Goal: Information Seeking & Learning: Learn about a topic

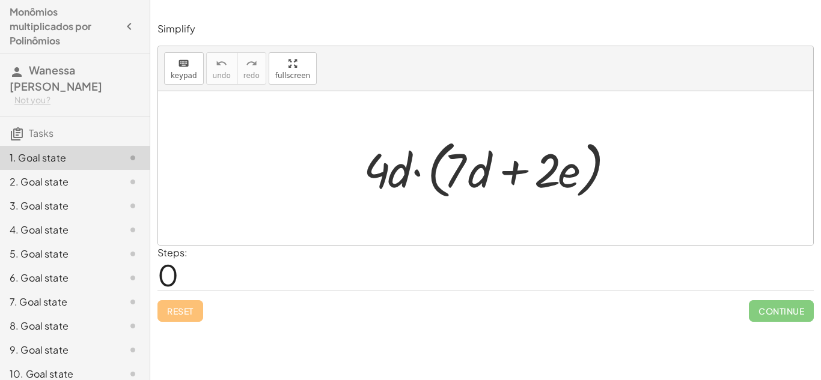
click at [380, 167] on div at bounding box center [490, 168] width 265 height 69
click at [383, 167] on div at bounding box center [490, 168] width 265 height 69
click at [379, 171] on div at bounding box center [490, 168] width 265 height 69
click at [171, 273] on span "0" at bounding box center [167, 275] width 21 height 37
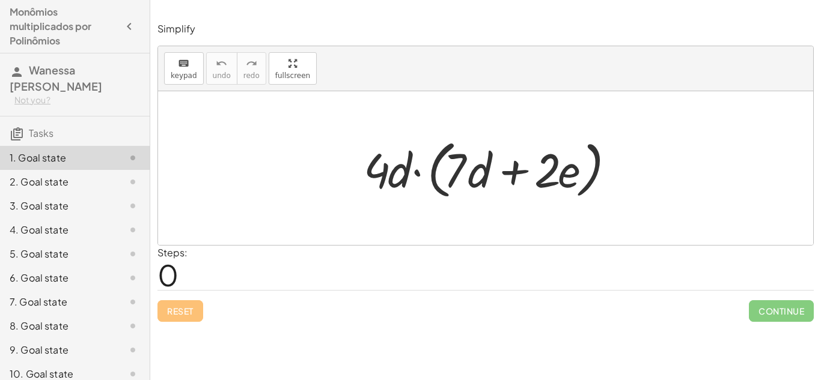
click at [173, 280] on span "0" at bounding box center [167, 275] width 21 height 37
click at [386, 181] on div at bounding box center [490, 168] width 265 height 69
drag, startPoint x: 377, startPoint y: 171, endPoint x: 644, endPoint y: 158, distance: 267.8
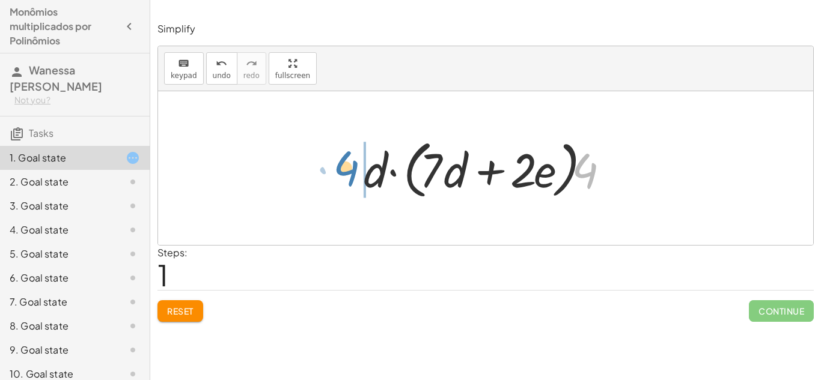
drag, startPoint x: 587, startPoint y: 171, endPoint x: 361, endPoint y: 174, distance: 226.0
click at [361, 174] on div at bounding box center [490, 168] width 265 height 69
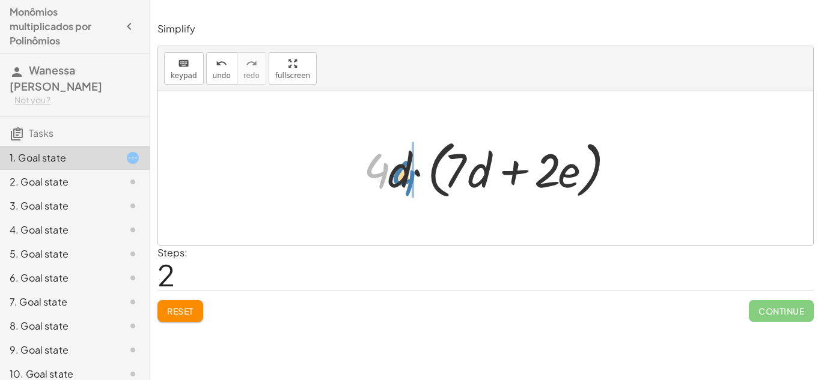
drag, startPoint x: 370, startPoint y: 171, endPoint x: 449, endPoint y: 191, distance: 81.2
click at [449, 191] on div at bounding box center [490, 168] width 265 height 69
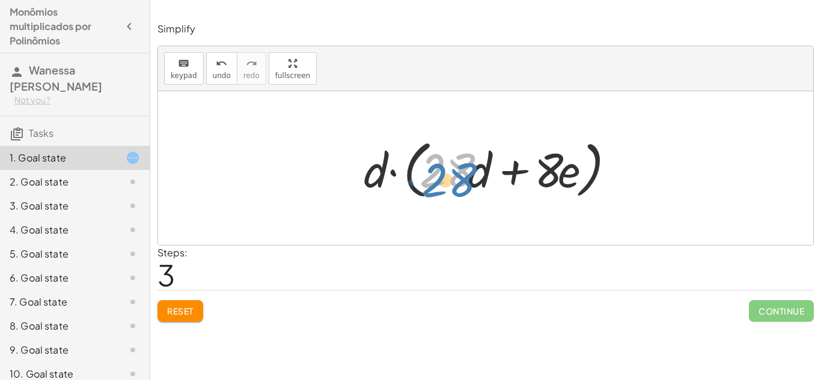
drag, startPoint x: 433, startPoint y: 183, endPoint x: 436, endPoint y: 194, distance: 10.8
click at [436, 194] on div at bounding box center [490, 168] width 265 height 69
click at [163, 308] on button "Reset" at bounding box center [180, 312] width 46 height 22
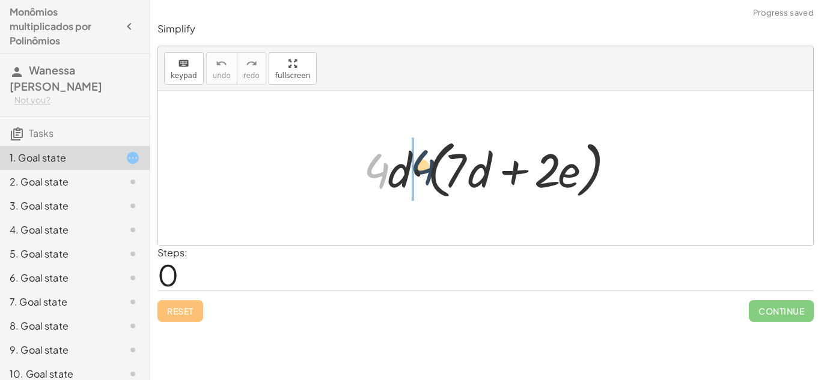
drag, startPoint x: 375, startPoint y: 164, endPoint x: 463, endPoint y: 160, distance: 88.5
click at [463, 160] on div at bounding box center [490, 168] width 265 height 69
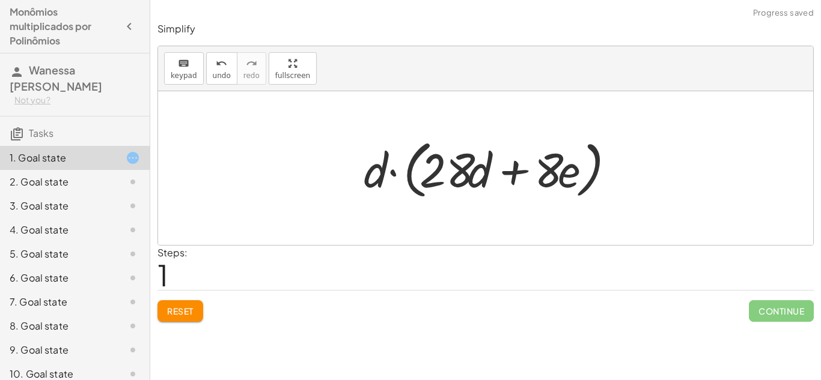
click at [191, 306] on span "Reset" at bounding box center [180, 311] width 26 height 11
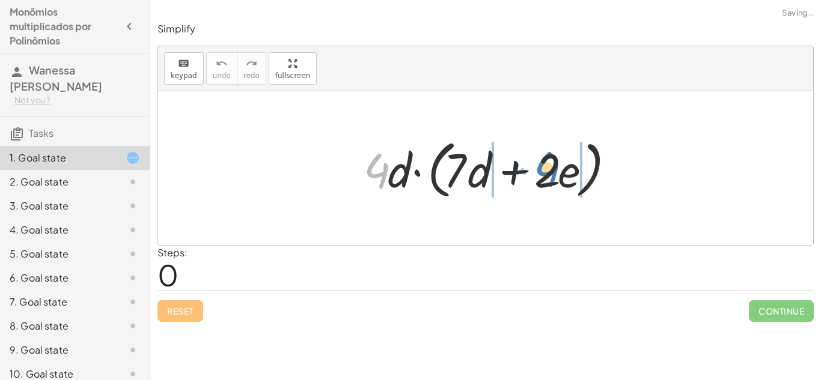
drag, startPoint x: 376, startPoint y: 168, endPoint x: 549, endPoint y: 166, distance: 173.1
click at [549, 166] on div at bounding box center [490, 168] width 265 height 69
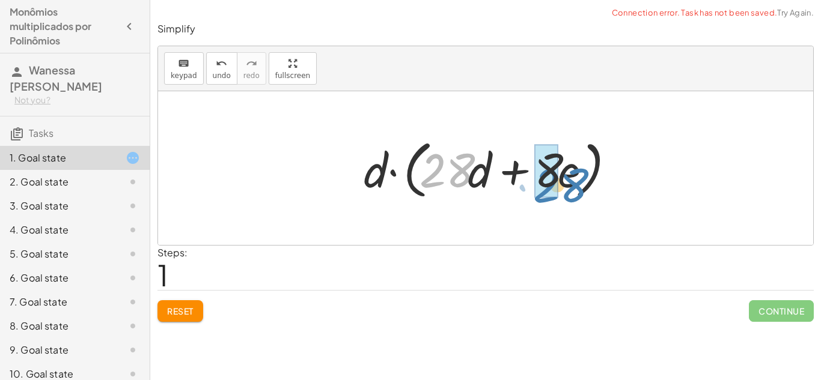
drag, startPoint x: 456, startPoint y: 162, endPoint x: 568, endPoint y: 174, distance: 113.0
click at [568, 174] on div at bounding box center [490, 168] width 265 height 69
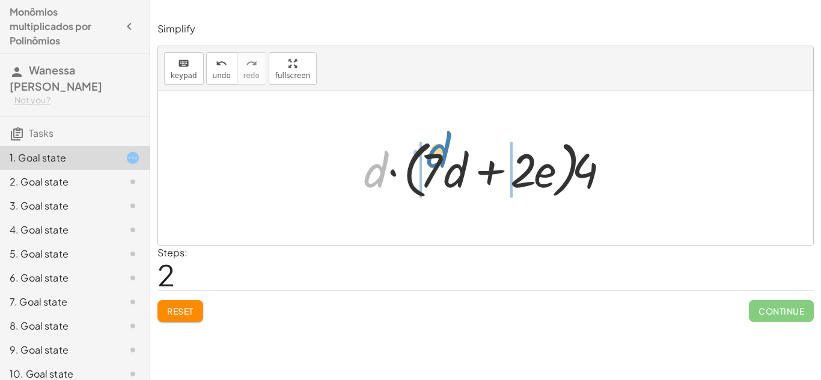
drag, startPoint x: 376, startPoint y: 171, endPoint x: 440, endPoint y: 153, distance: 66.8
click at [440, 153] on div at bounding box center [490, 168] width 265 height 69
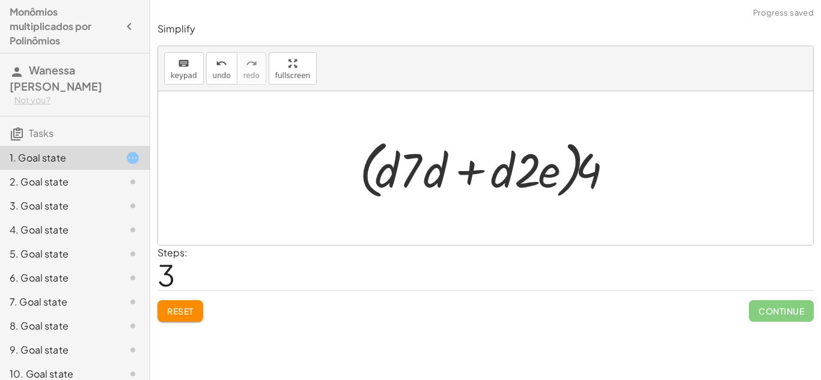
click at [388, 184] on div at bounding box center [489, 168] width 273 height 69
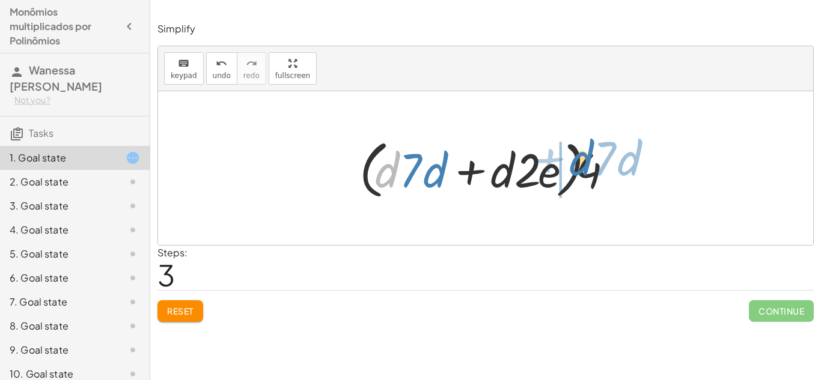
drag, startPoint x: 393, startPoint y: 170, endPoint x: 587, endPoint y: 158, distance: 194.5
click at [587, 158] on div at bounding box center [489, 168] width 273 height 69
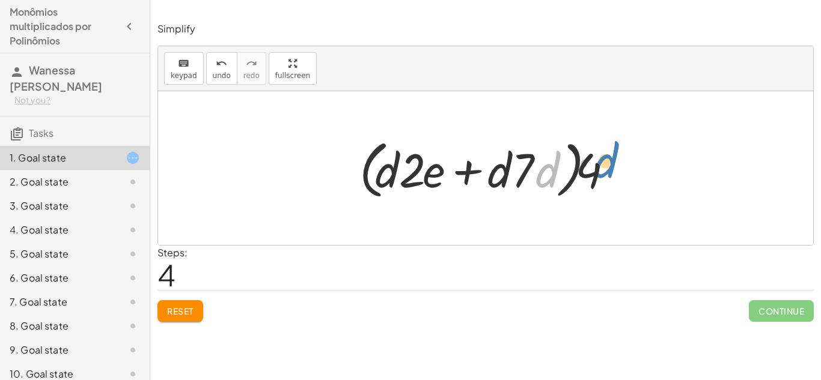
drag, startPoint x: 557, startPoint y: 162, endPoint x: 615, endPoint y: 151, distance: 59.2
click at [615, 151] on div at bounding box center [489, 168] width 273 height 69
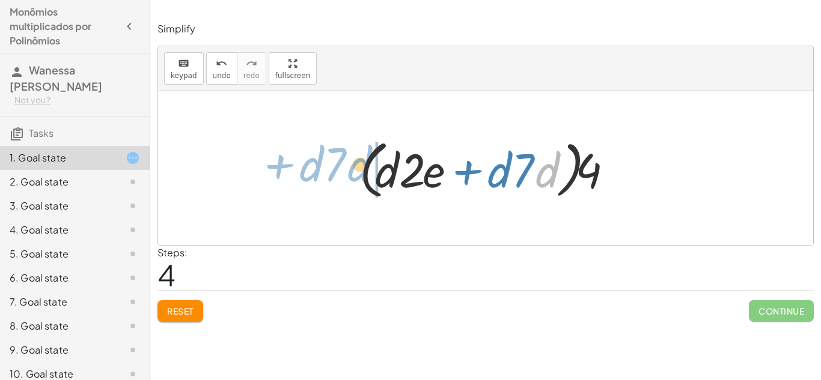
drag, startPoint x: 546, startPoint y: 172, endPoint x: 358, endPoint y: 165, distance: 188.2
click at [358, 165] on div at bounding box center [489, 168] width 273 height 69
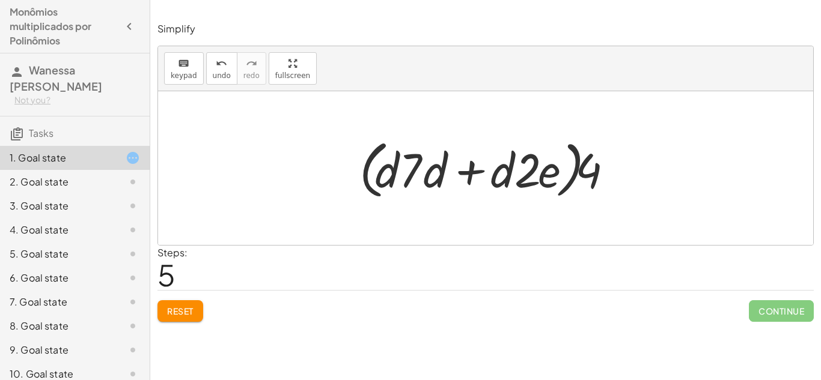
click at [194, 316] on button "Reset" at bounding box center [180, 312] width 46 height 22
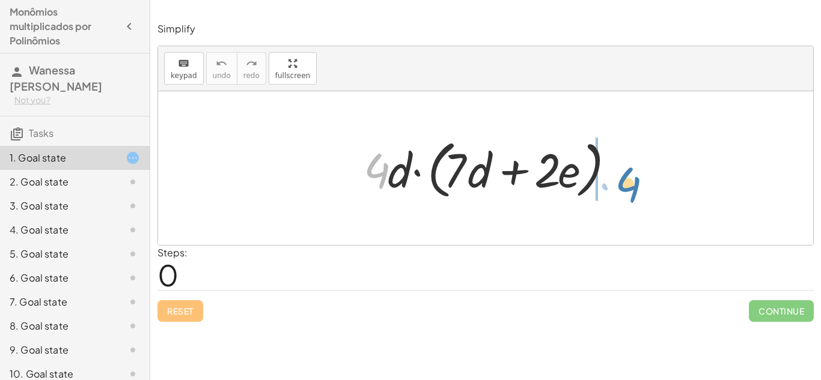
drag, startPoint x: 373, startPoint y: 176, endPoint x: 585, endPoint y: 169, distance: 211.7
click at [585, 169] on div at bounding box center [490, 168] width 265 height 69
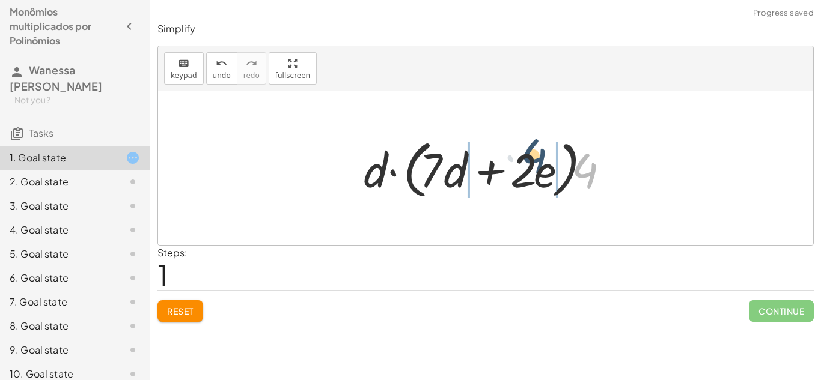
drag, startPoint x: 590, startPoint y: 178, endPoint x: 539, endPoint y: 165, distance: 52.6
click at [539, 165] on div at bounding box center [490, 168] width 265 height 69
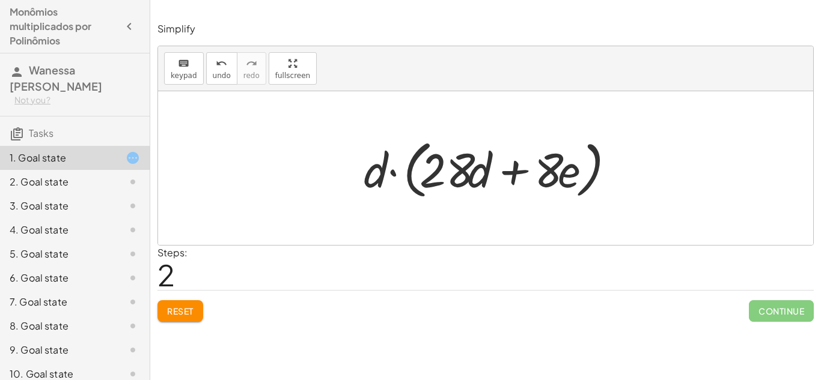
click at [166, 318] on button "Reset" at bounding box center [180, 312] width 46 height 22
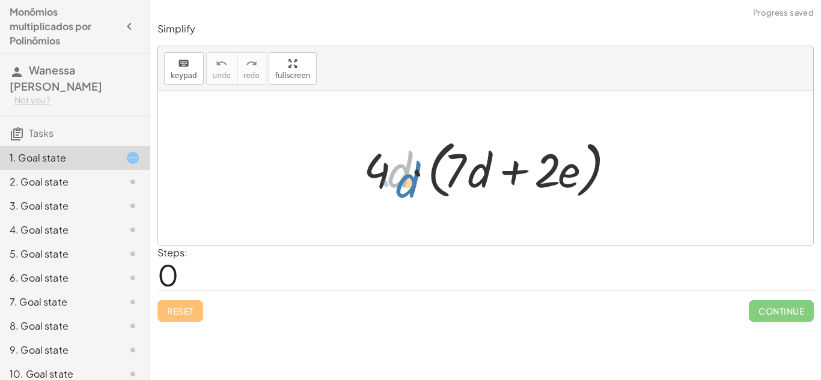
drag, startPoint x: 391, startPoint y: 183, endPoint x: 394, endPoint y: 189, distance: 6.5
click at [394, 189] on div at bounding box center [490, 168] width 265 height 69
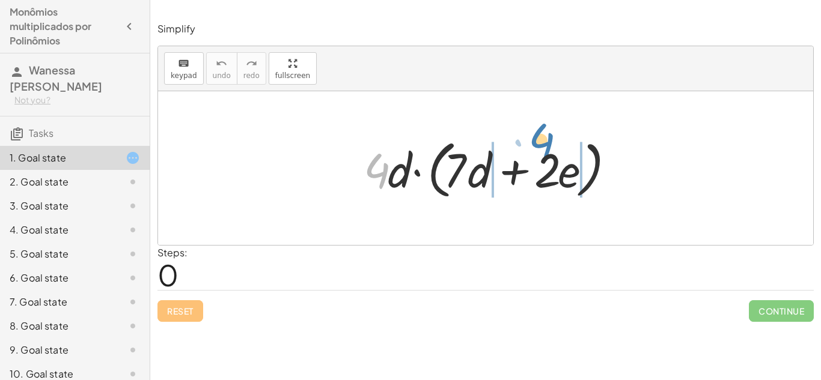
drag, startPoint x: 375, startPoint y: 163, endPoint x: 540, endPoint y: 133, distance: 168.0
click at [540, 134] on div at bounding box center [490, 168] width 265 height 69
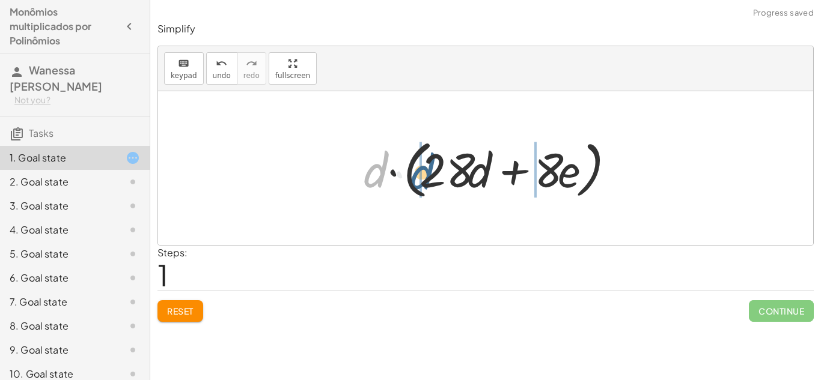
drag, startPoint x: 367, startPoint y: 176, endPoint x: 413, endPoint y: 165, distance: 47.4
click at [413, 165] on div at bounding box center [490, 168] width 265 height 69
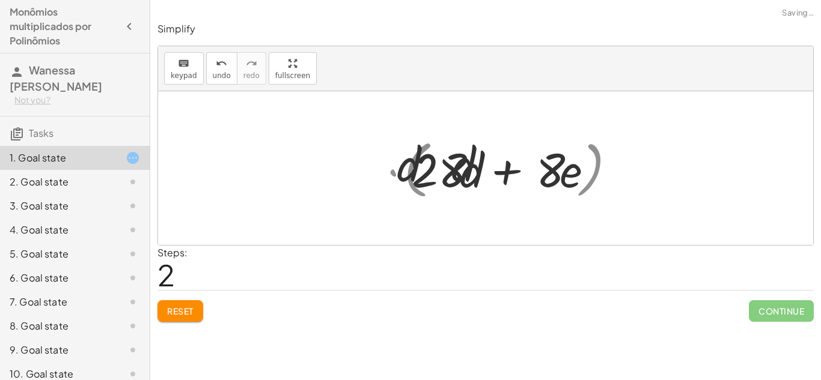
click at [433, 179] on div at bounding box center [491, 169] width 242 height 62
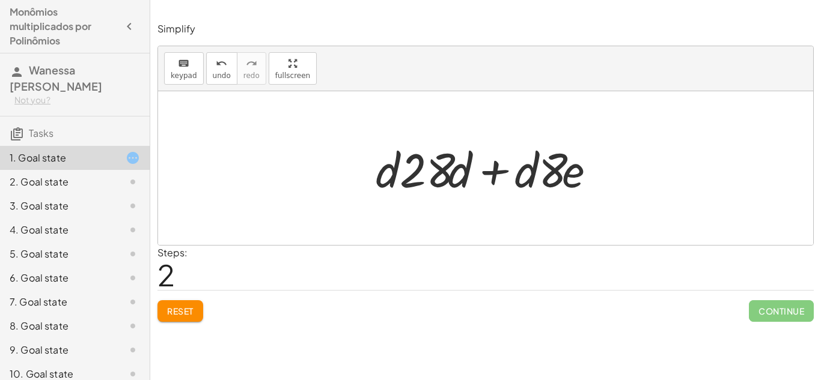
click at [180, 311] on span "Reset" at bounding box center [180, 311] width 26 height 11
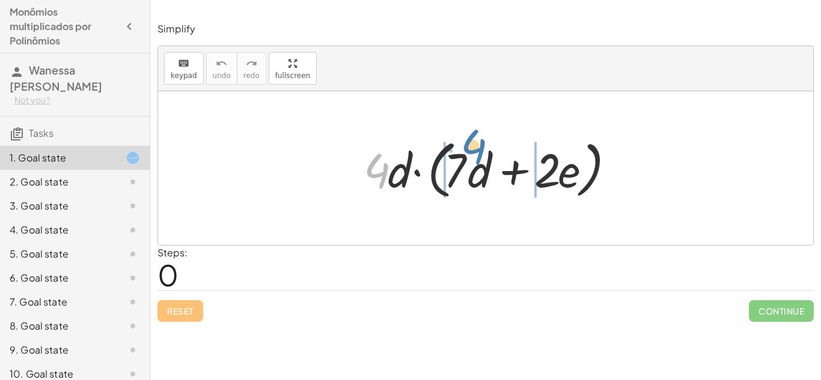
drag, startPoint x: 376, startPoint y: 159, endPoint x: 471, endPoint y: 135, distance: 98.5
click at [471, 135] on div at bounding box center [490, 168] width 265 height 69
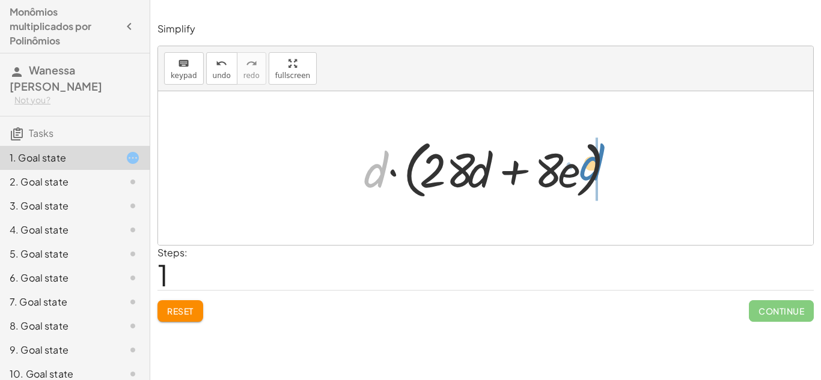
drag, startPoint x: 387, startPoint y: 172, endPoint x: 604, endPoint y: 165, distance: 217.1
click at [604, 165] on div at bounding box center [490, 168] width 265 height 69
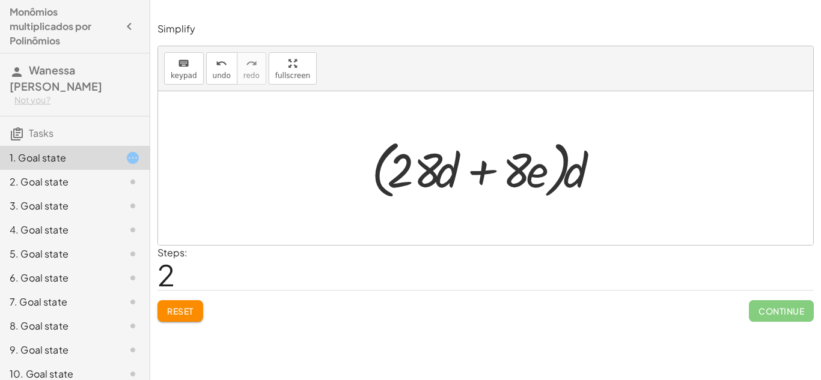
click at [681, 181] on div at bounding box center [485, 168] width 655 height 154
drag, startPoint x: 585, startPoint y: 174, endPoint x: 438, endPoint y: 177, distance: 147.3
click at [438, 177] on div at bounding box center [489, 168] width 249 height 69
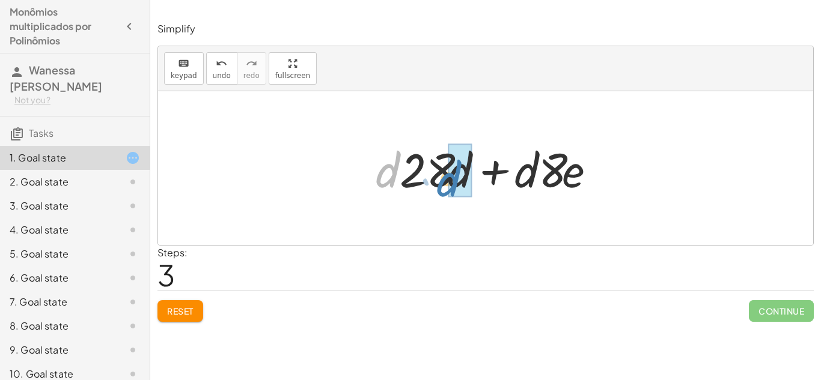
drag, startPoint x: 391, startPoint y: 176, endPoint x: 456, endPoint y: 187, distance: 65.3
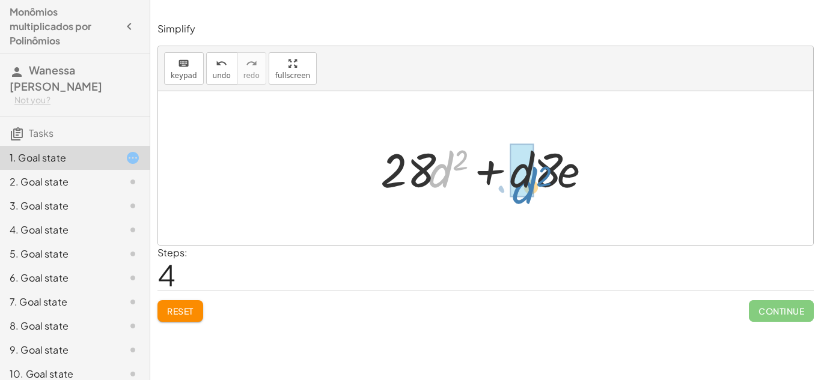
drag, startPoint x: 443, startPoint y: 178, endPoint x: 525, endPoint y: 190, distance: 82.6
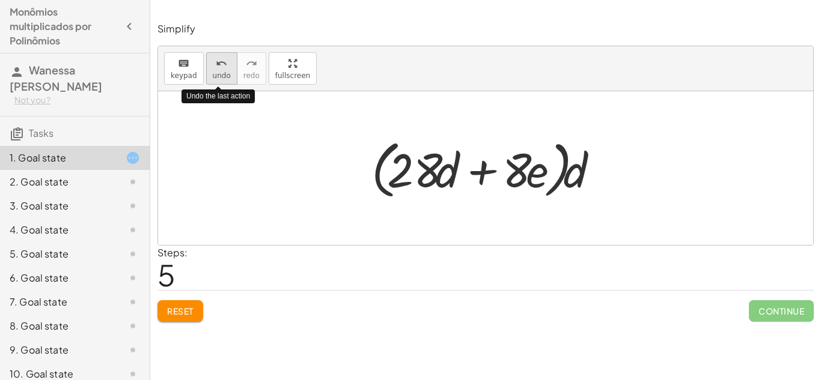
click at [230, 66] on button "undo undo" at bounding box center [221, 68] width 31 height 32
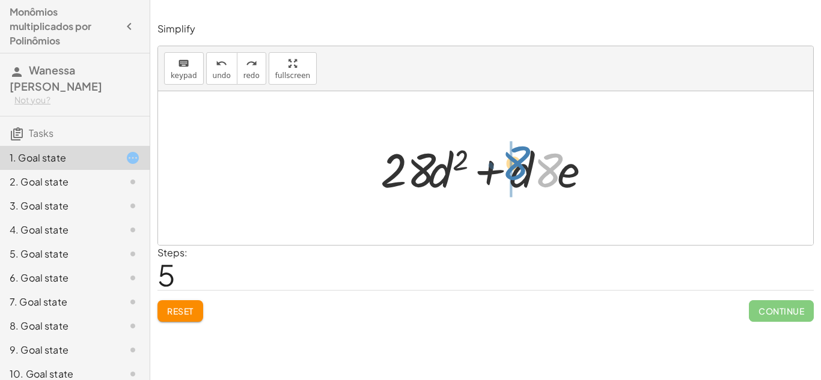
drag, startPoint x: 545, startPoint y: 174, endPoint x: 510, endPoint y: 166, distance: 35.6
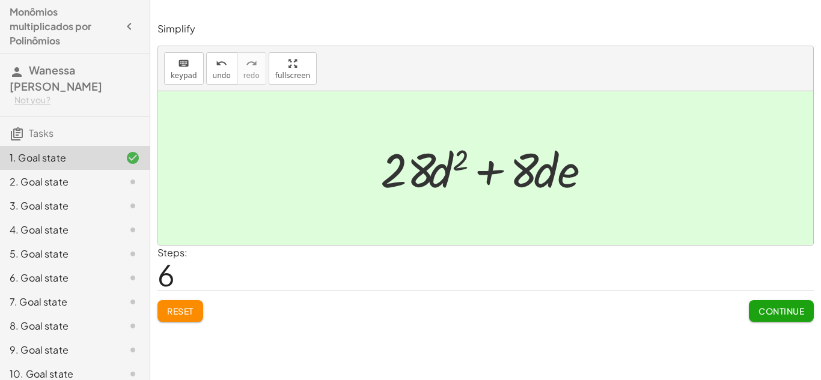
click at [790, 313] on span "Continue" at bounding box center [782, 311] width 46 height 11
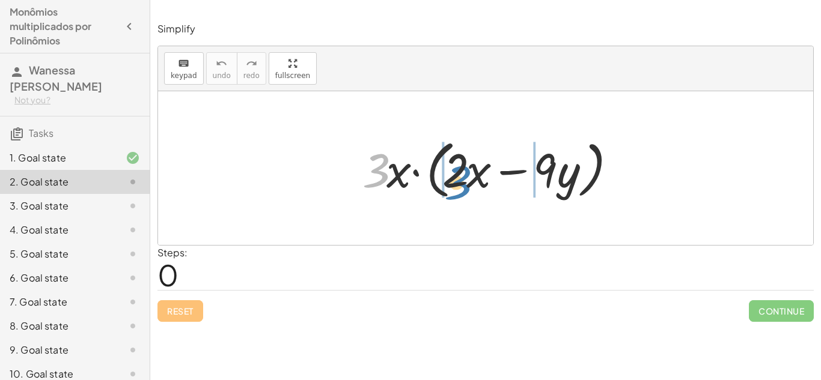
drag, startPoint x: 369, startPoint y: 176, endPoint x: 450, endPoint y: 186, distance: 81.2
click at [450, 186] on div at bounding box center [490, 168] width 268 height 69
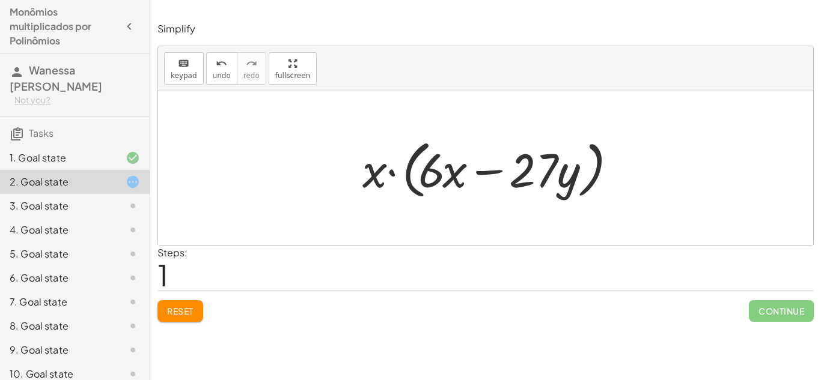
click at [185, 311] on span "Reset" at bounding box center [180, 311] width 26 height 11
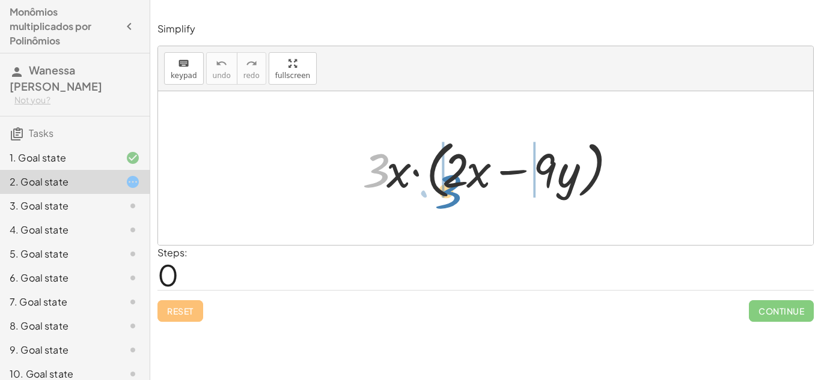
drag, startPoint x: 374, startPoint y: 156, endPoint x: 445, endPoint y: 168, distance: 71.8
click at [445, 168] on div at bounding box center [490, 168] width 268 height 69
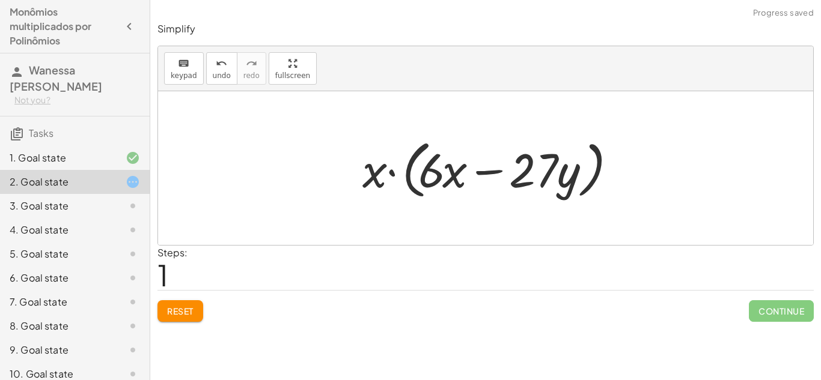
click at [445, 168] on div at bounding box center [490, 168] width 268 height 69
drag, startPoint x: 376, startPoint y: 170, endPoint x: 448, endPoint y: 172, distance: 72.8
click at [448, 172] on div at bounding box center [490, 168] width 268 height 69
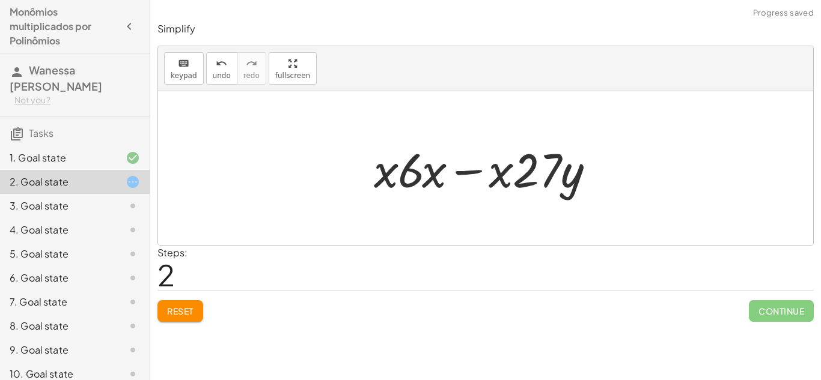
click at [168, 316] on span "Reset" at bounding box center [180, 311] width 26 height 11
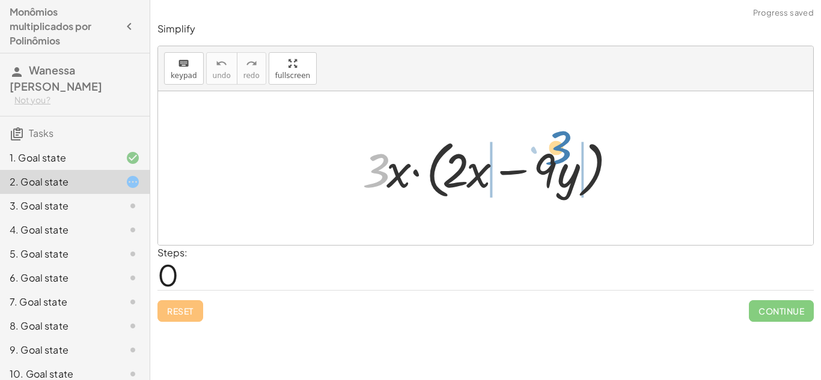
drag, startPoint x: 377, startPoint y: 171, endPoint x: 560, endPoint y: 154, distance: 183.4
click at [560, 154] on div at bounding box center [490, 168] width 268 height 69
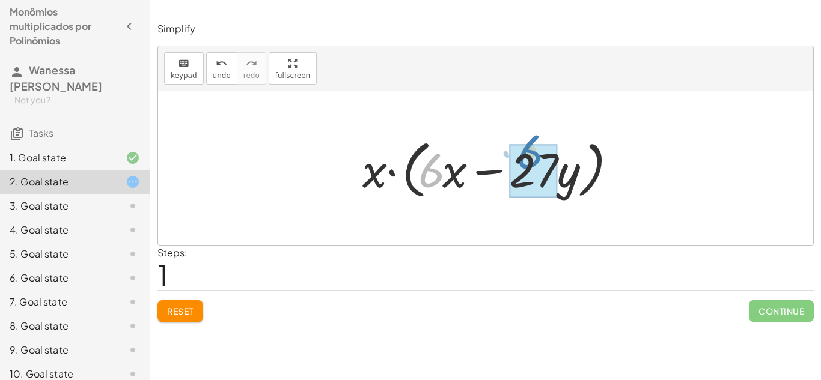
drag, startPoint x: 423, startPoint y: 179, endPoint x: 520, endPoint y: 162, distance: 99.4
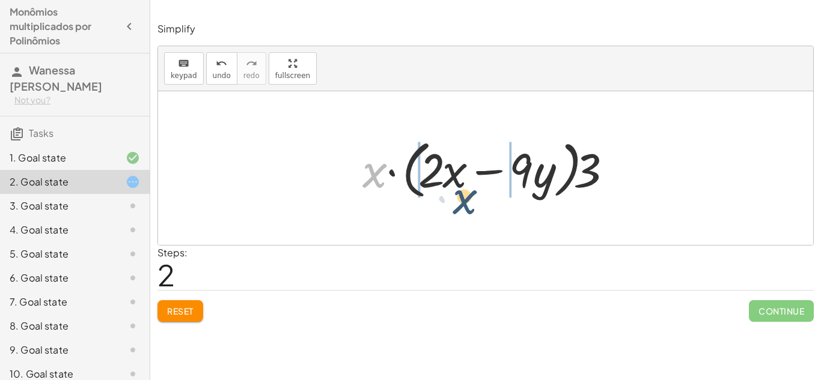
drag, startPoint x: 366, startPoint y: 178, endPoint x: 451, endPoint y: 189, distance: 86.1
click at [451, 189] on div at bounding box center [490, 168] width 268 height 69
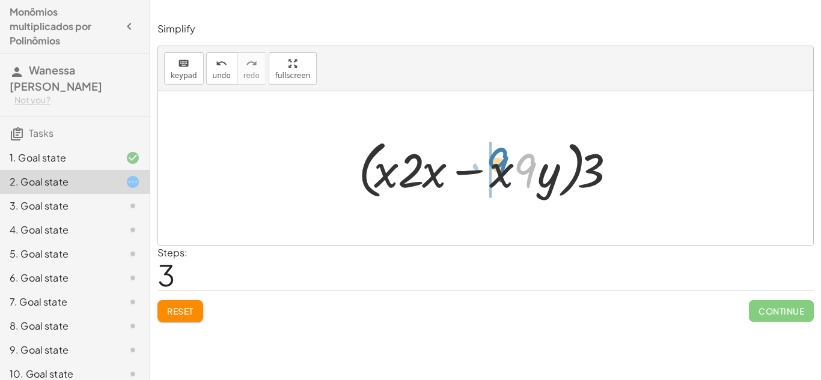
drag, startPoint x: 537, startPoint y: 165, endPoint x: 508, endPoint y: 159, distance: 29.5
click at [508, 159] on div at bounding box center [490, 168] width 276 height 69
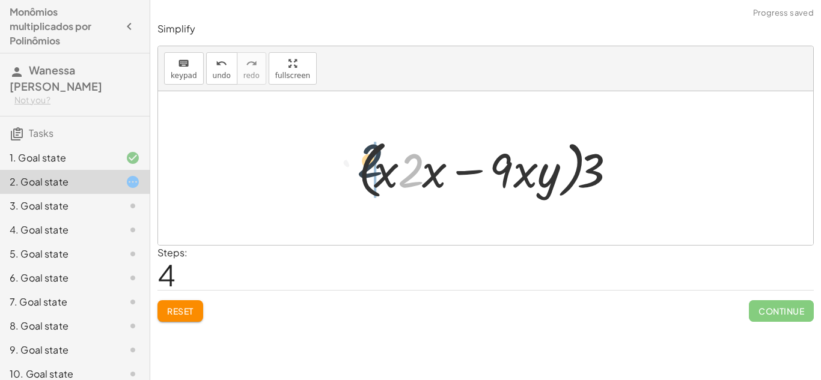
drag, startPoint x: 409, startPoint y: 166, endPoint x: 367, endPoint y: 156, distance: 43.2
click at [367, 156] on div at bounding box center [490, 168] width 276 height 69
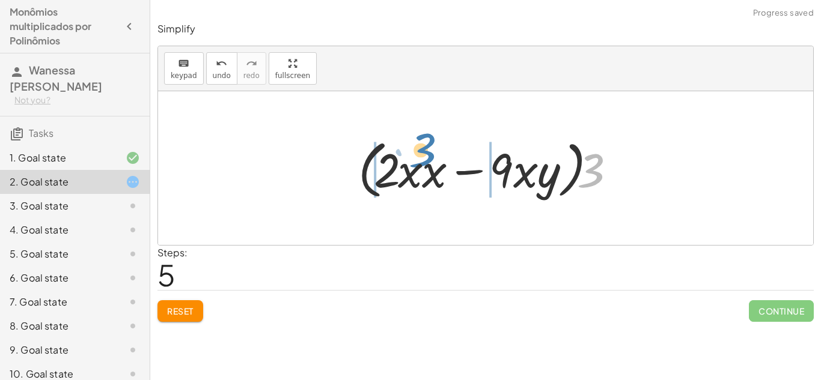
drag, startPoint x: 593, startPoint y: 177, endPoint x: 425, endPoint y: 159, distance: 168.7
click at [425, 159] on div at bounding box center [490, 168] width 276 height 69
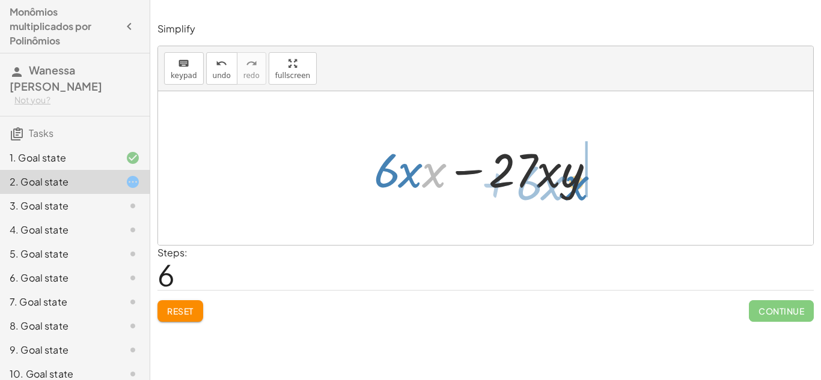
drag, startPoint x: 428, startPoint y: 178, endPoint x: 568, endPoint y: 190, distance: 140.6
click at [568, 190] on div at bounding box center [490, 169] width 244 height 62
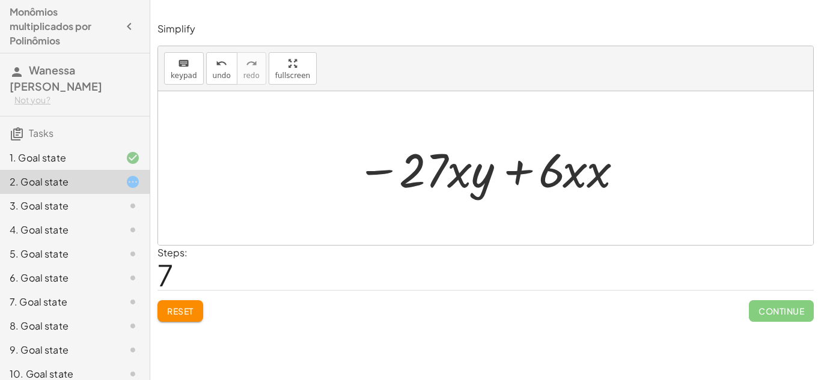
click at [184, 313] on span "Reset" at bounding box center [180, 311] width 26 height 11
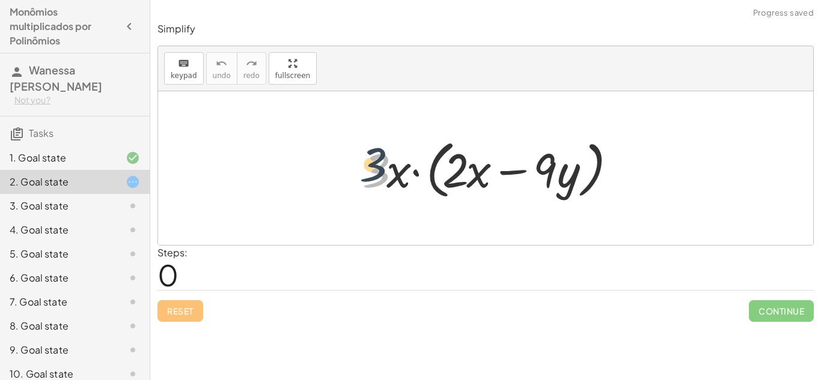
drag, startPoint x: 384, startPoint y: 189, endPoint x: 367, endPoint y: 159, distance: 35.0
click at [367, 159] on div at bounding box center [490, 168] width 268 height 69
drag, startPoint x: 373, startPoint y: 166, endPoint x: 457, endPoint y: 174, distance: 85.1
click at [457, 174] on div at bounding box center [490, 168] width 268 height 69
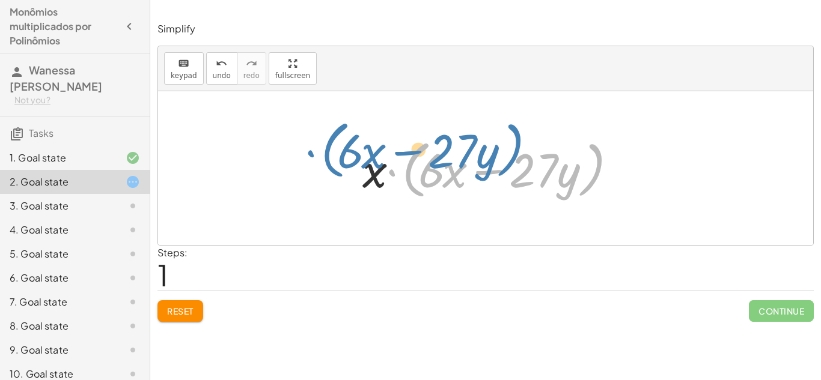
drag, startPoint x: 390, startPoint y: 173, endPoint x: 343, endPoint y: 171, distance: 46.9
click at [343, 171] on div "· 3 · x · ( + · 2 · x − · 9 · y ) · x · ( + · 3 · 2 · x − · 3 · 9 · y ) · ( + ·…" at bounding box center [485, 168] width 655 height 154
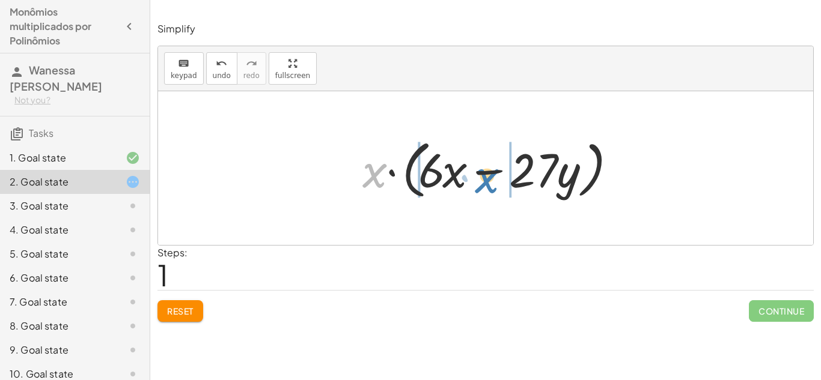
drag, startPoint x: 380, startPoint y: 179, endPoint x: 493, endPoint y: 184, distance: 112.5
click at [493, 184] on div at bounding box center [490, 168] width 268 height 69
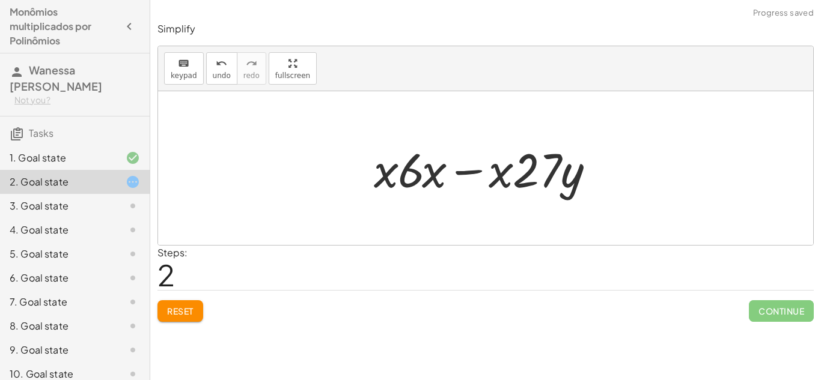
click at [182, 308] on span "Reset" at bounding box center [180, 311] width 26 height 11
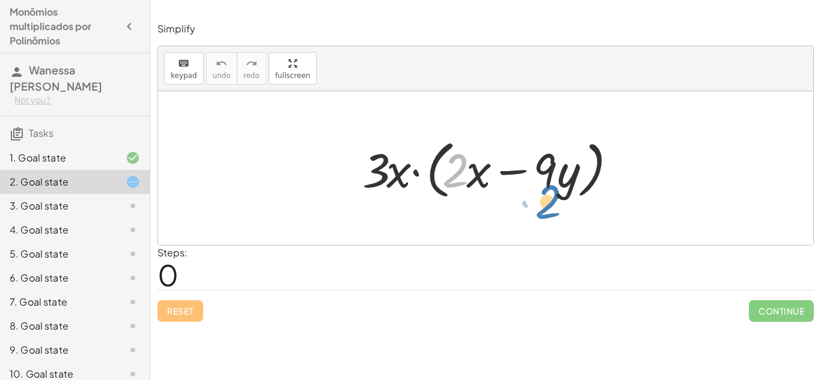
drag, startPoint x: 465, startPoint y: 165, endPoint x: 558, endPoint y: 180, distance: 93.8
click at [558, 180] on div at bounding box center [490, 168] width 268 height 69
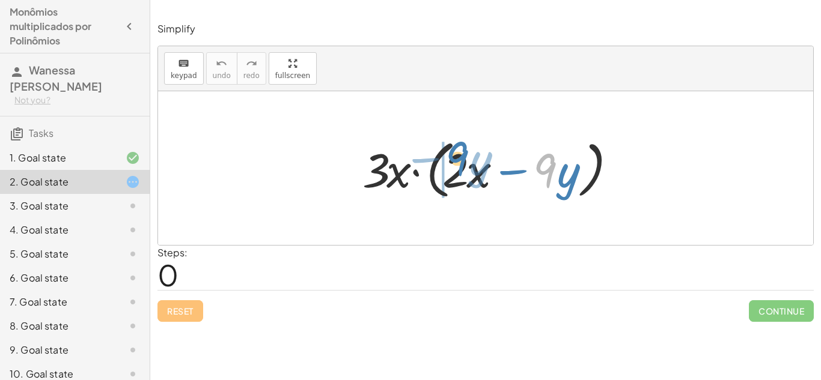
drag, startPoint x: 544, startPoint y: 176, endPoint x: 454, endPoint y: 164, distance: 90.4
click at [454, 164] on div at bounding box center [490, 168] width 268 height 69
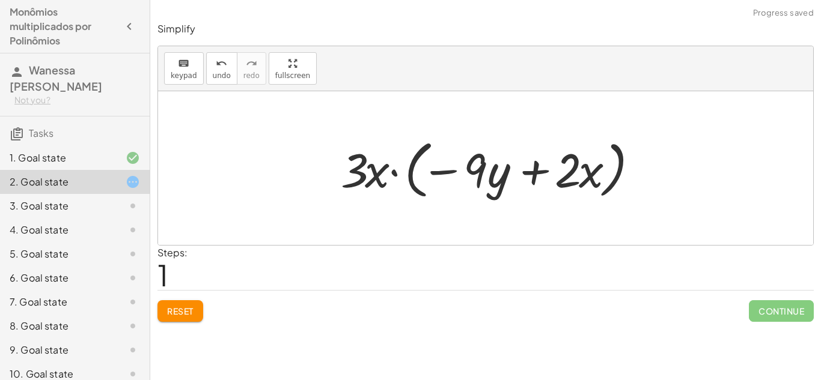
click at [188, 301] on button "Reset" at bounding box center [180, 312] width 46 height 22
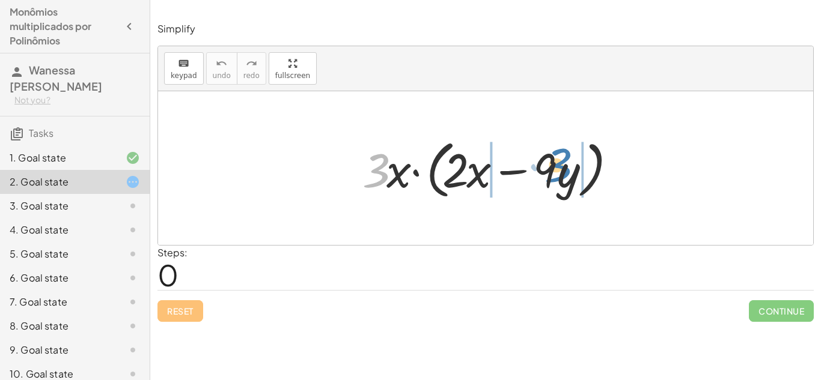
drag, startPoint x: 376, startPoint y: 181, endPoint x: 551, endPoint y: 176, distance: 175.0
click at [551, 176] on div at bounding box center [490, 168] width 268 height 69
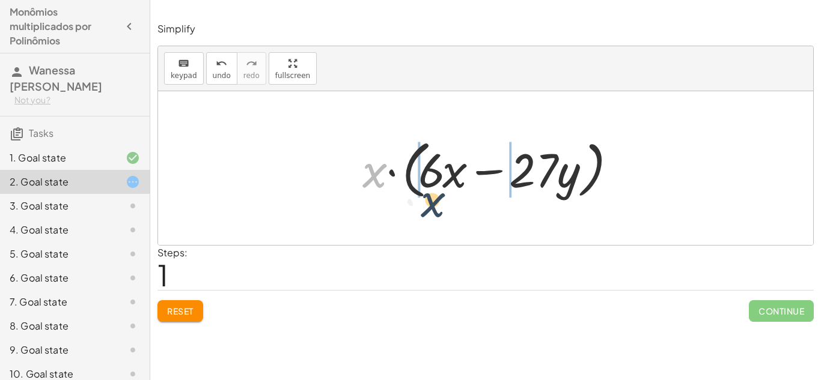
drag, startPoint x: 376, startPoint y: 169, endPoint x: 439, endPoint y: 195, distance: 67.9
click at [439, 195] on div at bounding box center [490, 168] width 268 height 69
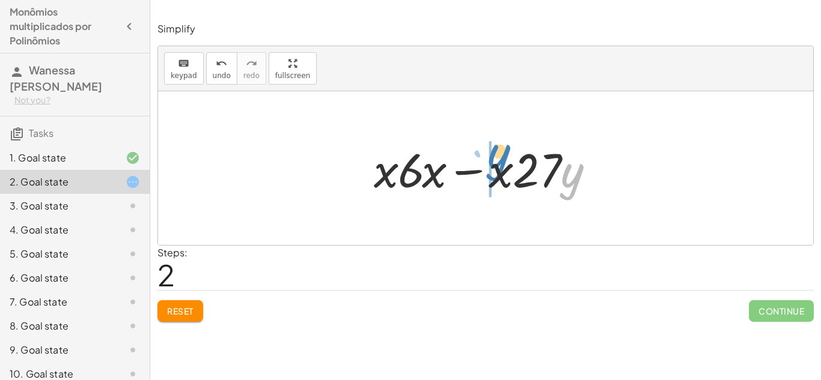
drag, startPoint x: 572, startPoint y: 183, endPoint x: 498, endPoint y: 163, distance: 77.0
click at [498, 163] on div at bounding box center [490, 169] width 244 height 62
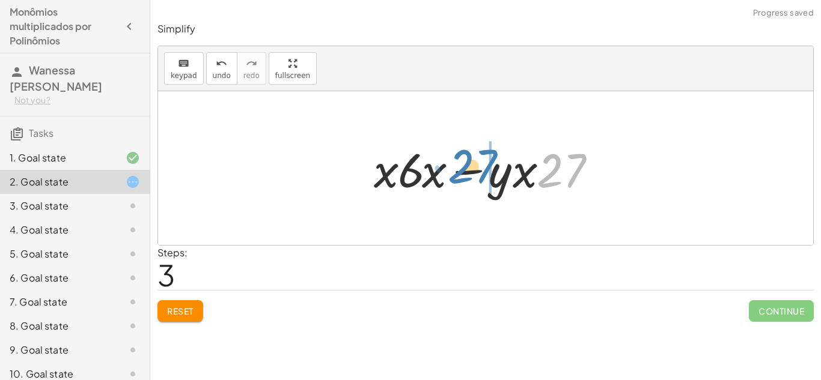
drag, startPoint x: 550, startPoint y: 171, endPoint x: 464, endPoint y: 165, distance: 86.2
click at [464, 165] on div at bounding box center [490, 169] width 244 height 62
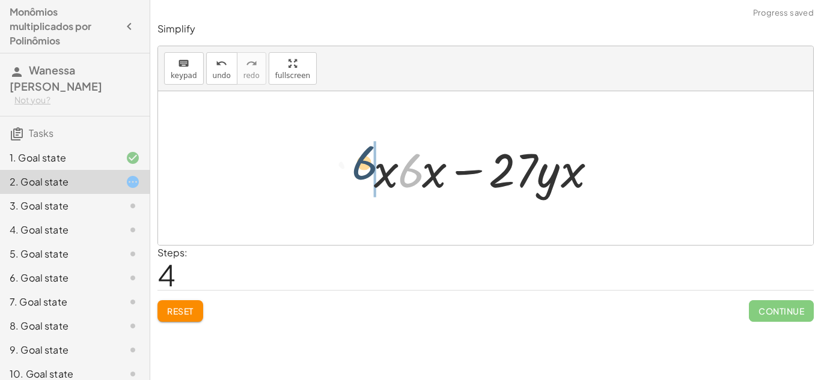
drag, startPoint x: 404, startPoint y: 169, endPoint x: 356, endPoint y: 162, distance: 48.5
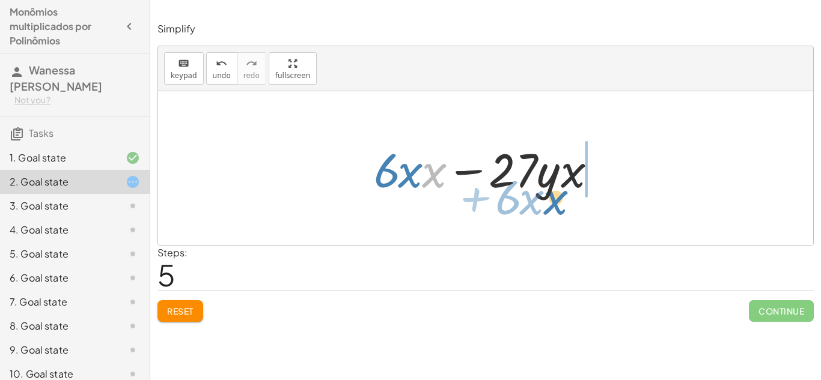
drag, startPoint x: 441, startPoint y: 178, endPoint x: 524, endPoint y: 173, distance: 83.1
click at [524, 173] on div at bounding box center [490, 169] width 244 height 62
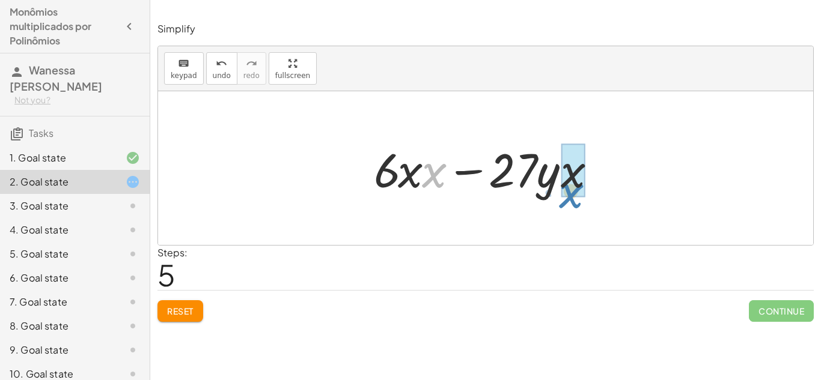
drag, startPoint x: 436, startPoint y: 169, endPoint x: 573, endPoint y: 187, distance: 138.1
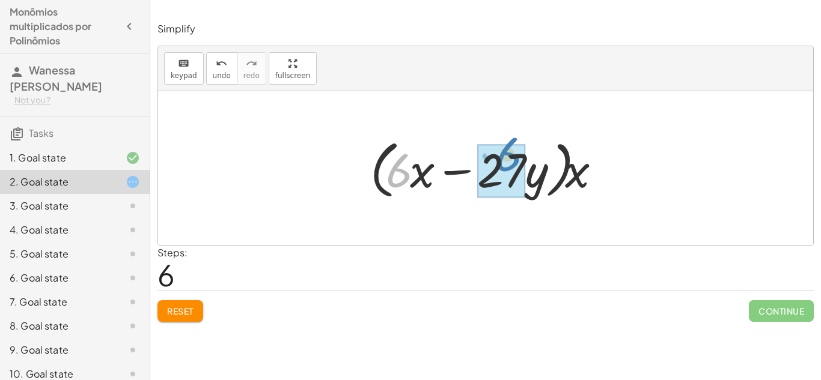
drag, startPoint x: 403, startPoint y: 174, endPoint x: 507, endPoint y: 157, distance: 105.9
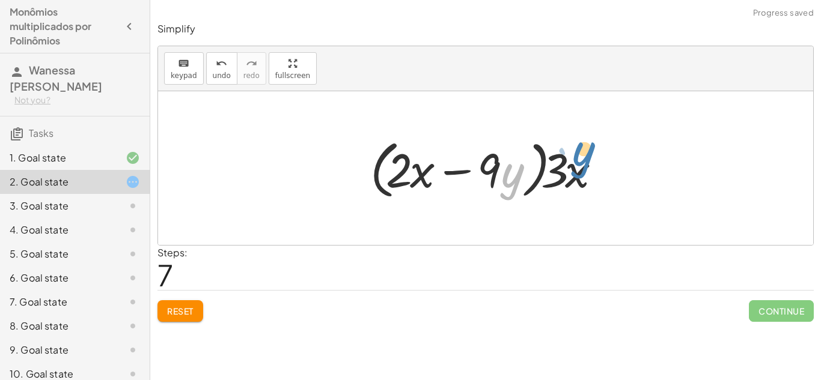
drag, startPoint x: 509, startPoint y: 172, endPoint x: 577, endPoint y: 151, distance: 71.3
click at [577, 151] on div at bounding box center [490, 168] width 252 height 69
drag, startPoint x: 405, startPoint y: 165, endPoint x: 501, endPoint y: 163, distance: 96.2
click at [501, 163] on div at bounding box center [490, 168] width 252 height 69
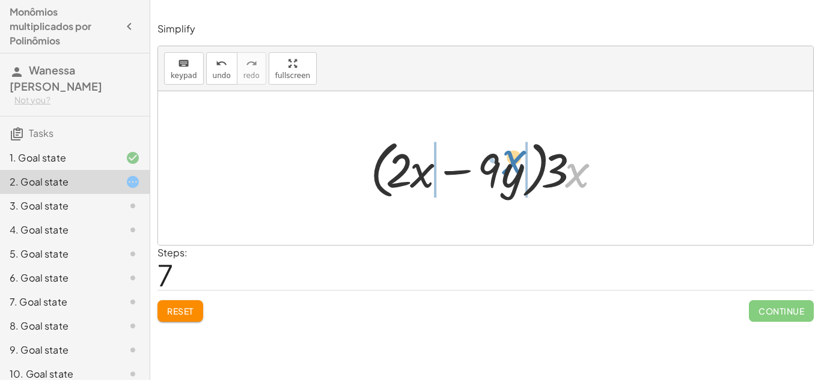
drag, startPoint x: 566, startPoint y: 171, endPoint x: 501, endPoint y: 157, distance: 66.4
click at [501, 157] on div at bounding box center [490, 168] width 252 height 69
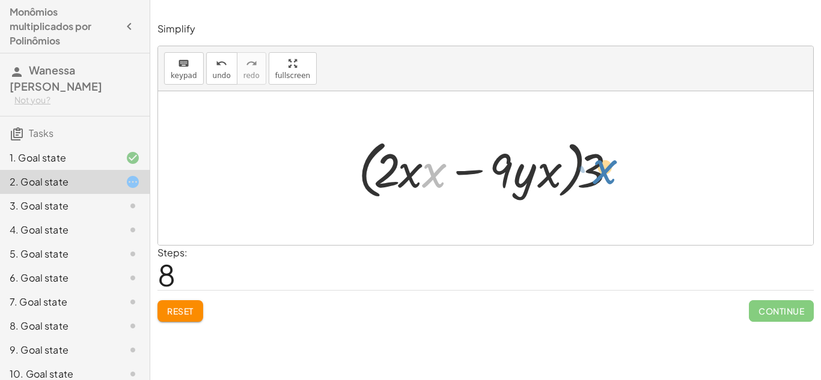
drag, startPoint x: 434, startPoint y: 168, endPoint x: 603, endPoint y: 164, distance: 169.5
click at [603, 164] on div at bounding box center [490, 168] width 276 height 69
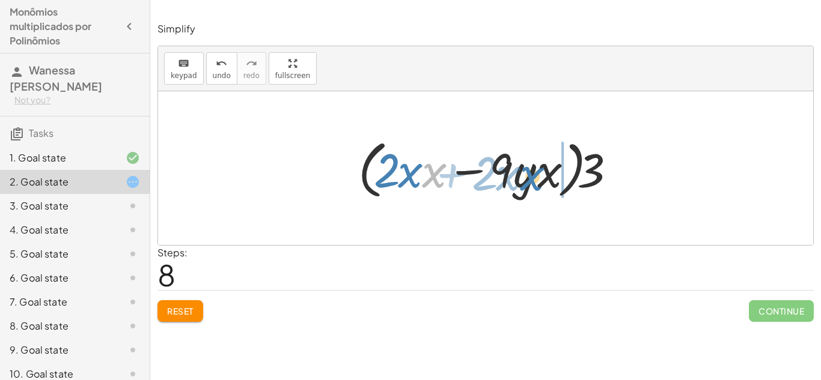
drag, startPoint x: 424, startPoint y: 172, endPoint x: 522, endPoint y: 174, distance: 98.0
click at [522, 174] on div at bounding box center [490, 168] width 276 height 69
